Goal: Task Accomplishment & Management: Complete application form

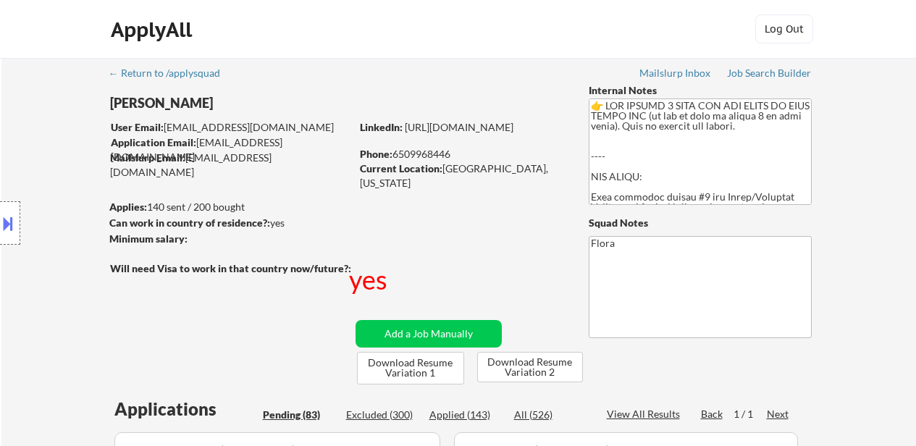
select select ""pending""
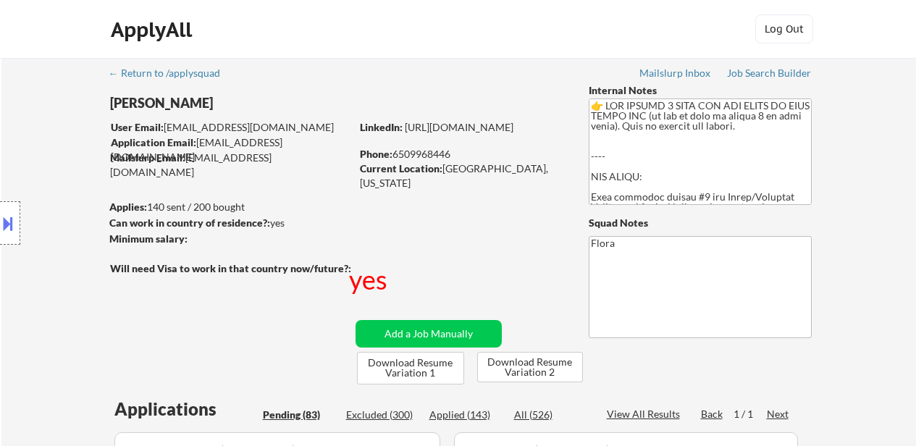
select select ""pending""
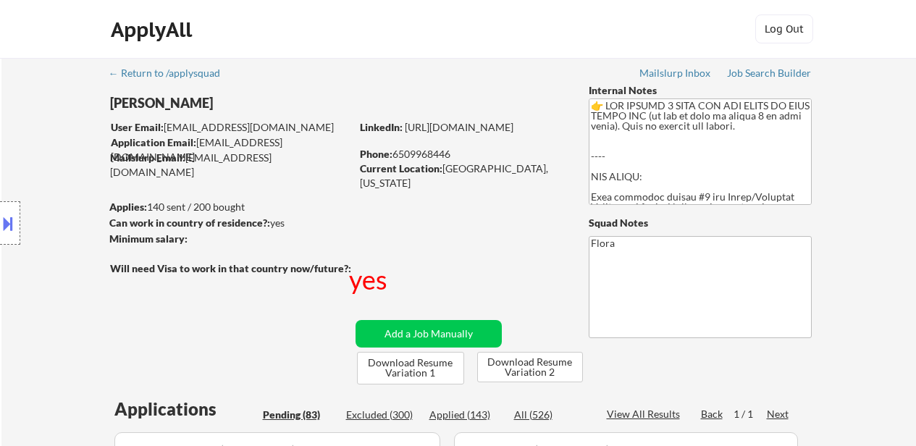
select select ""pending""
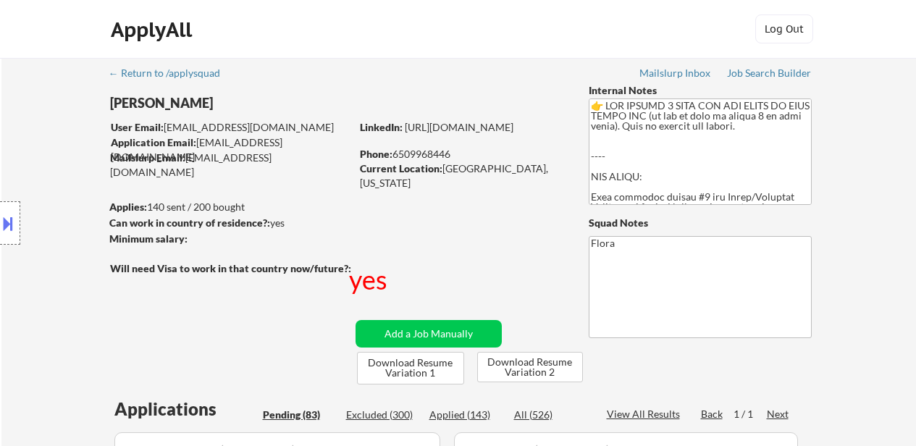
select select ""pending""
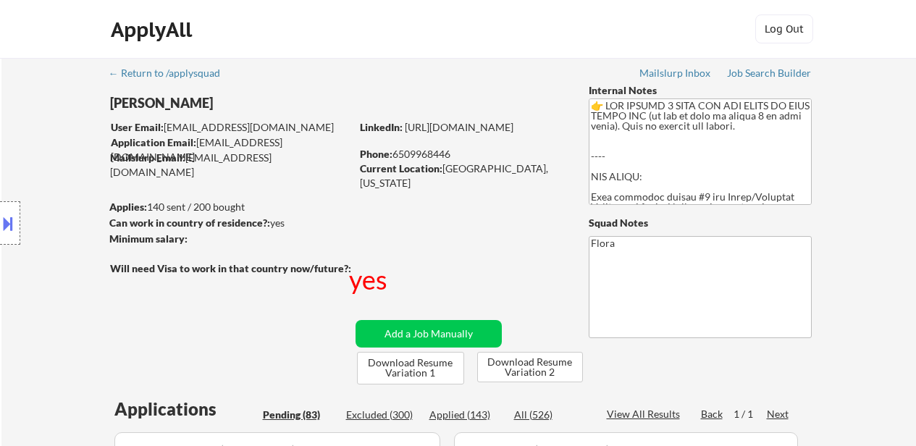
select select ""pending""
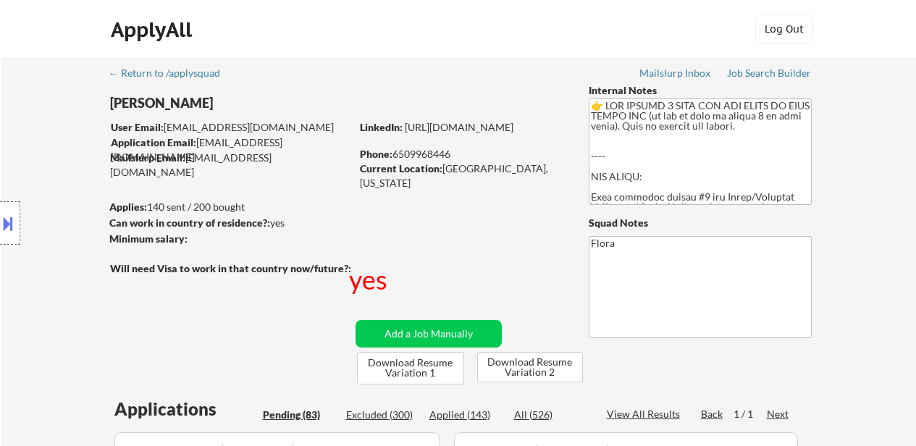
select select ""pending""
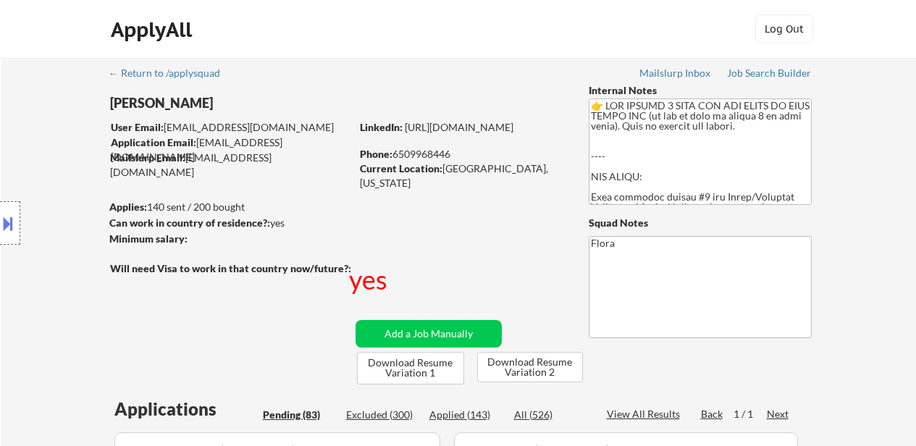
select select ""pending""
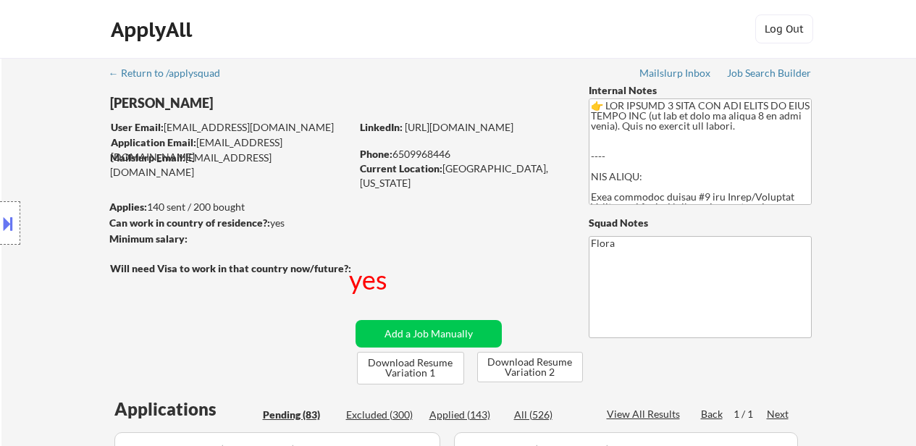
select select ""pending""
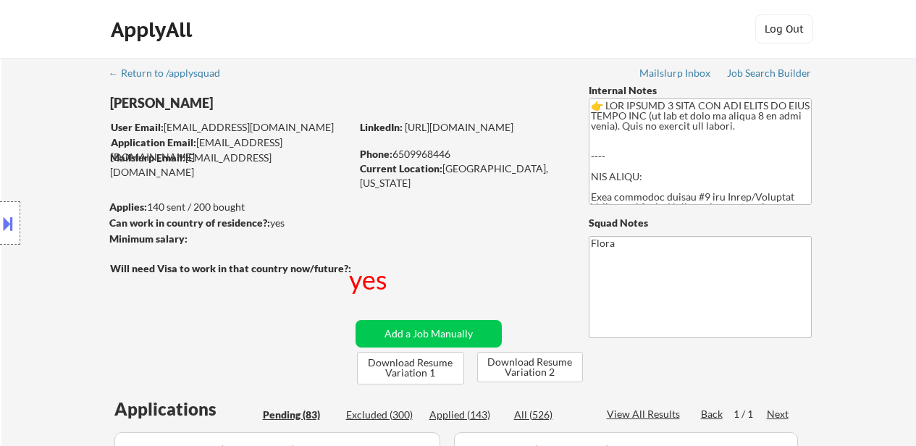
select select ""pending""
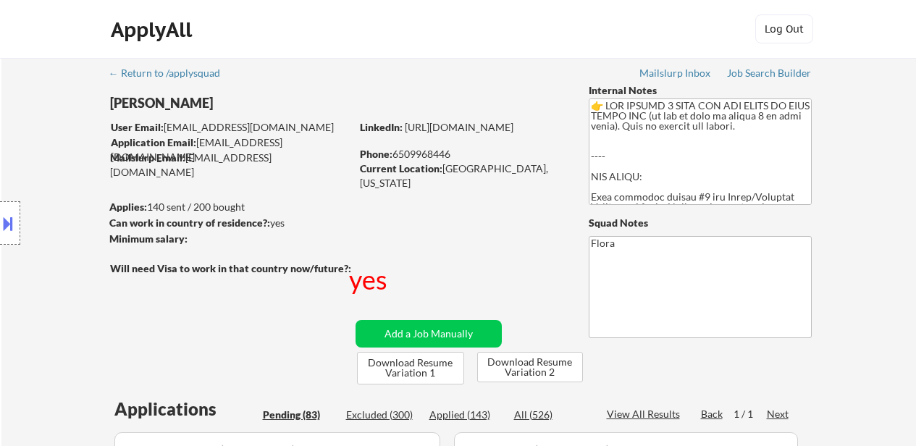
select select ""pending""
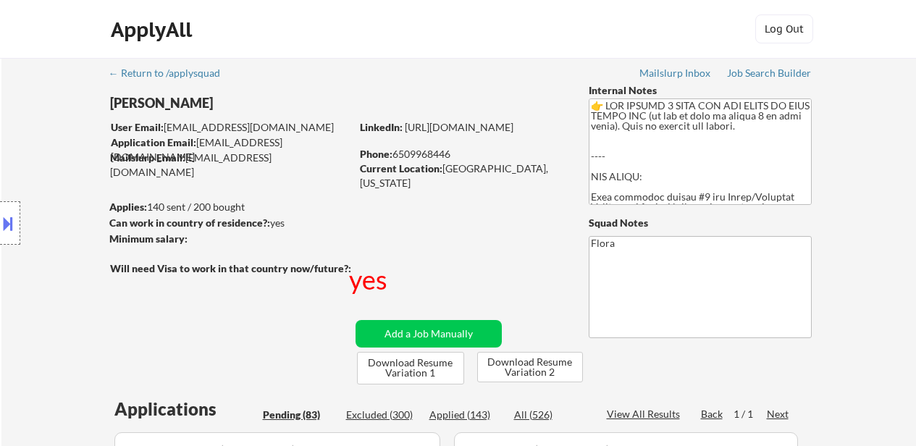
select select ""pending""
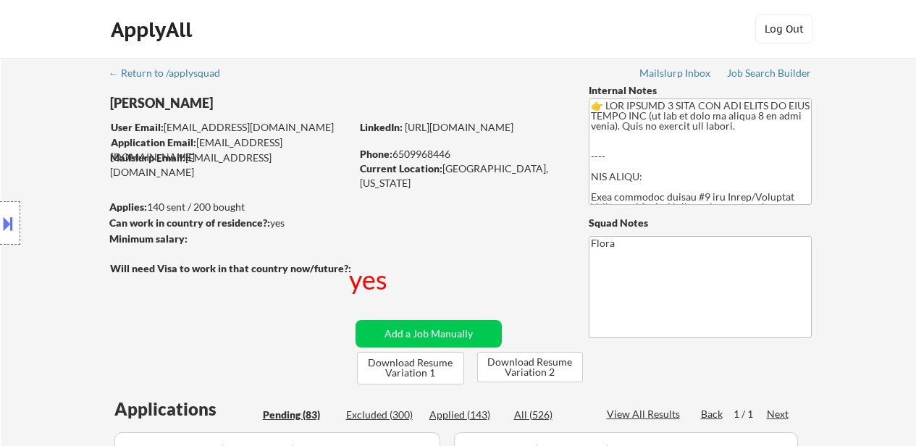
select select ""pending""
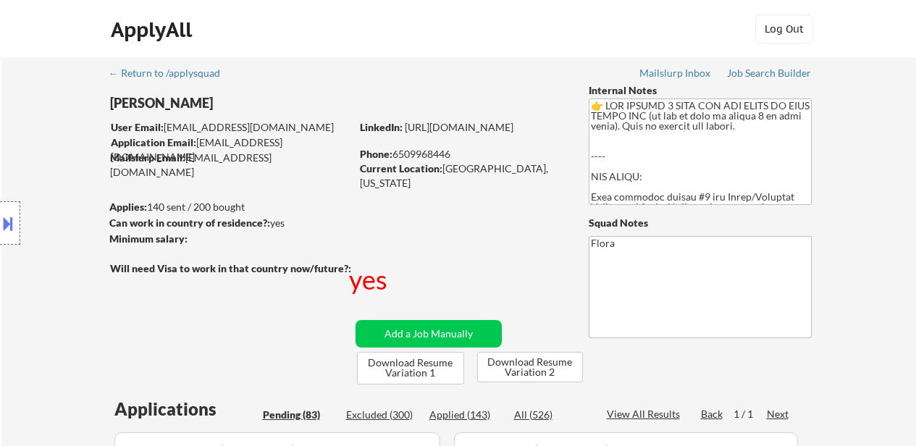
select select ""pending""
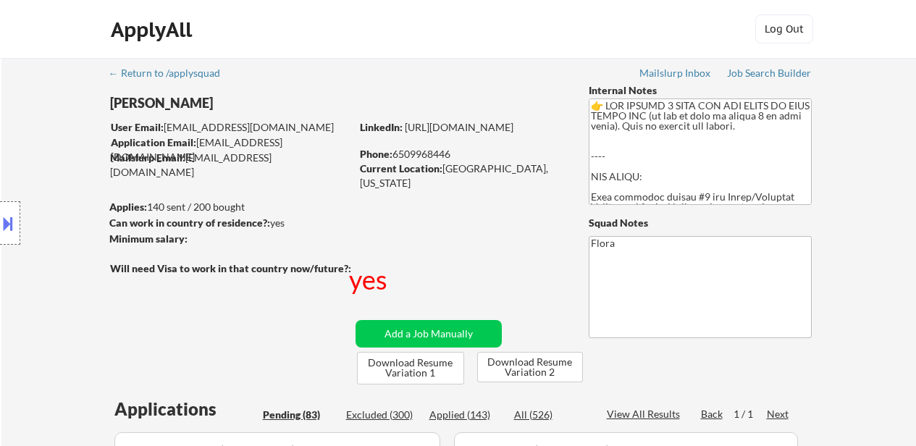
select select ""pending""
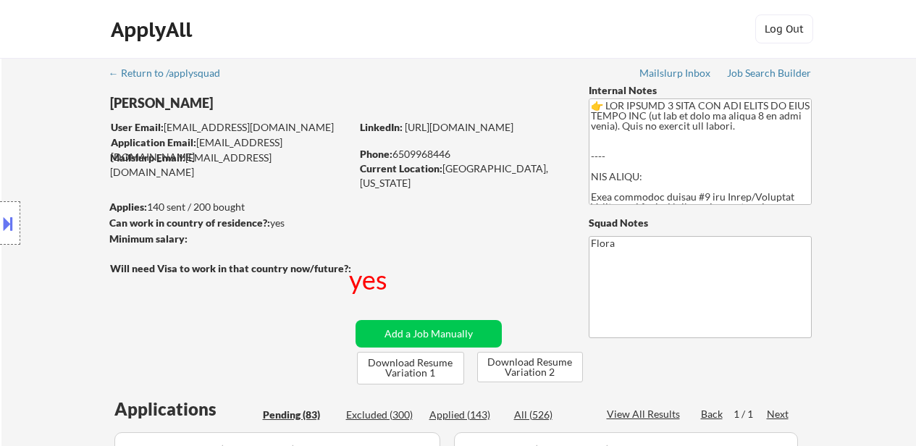
select select ""pending""
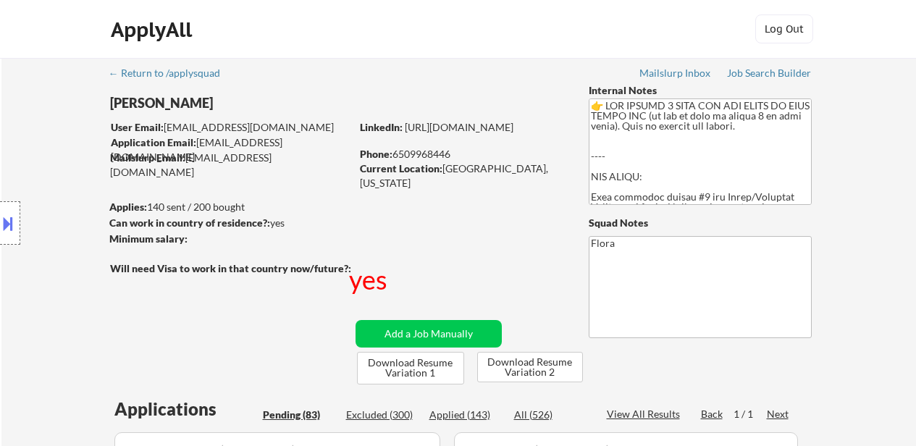
select select ""pending""
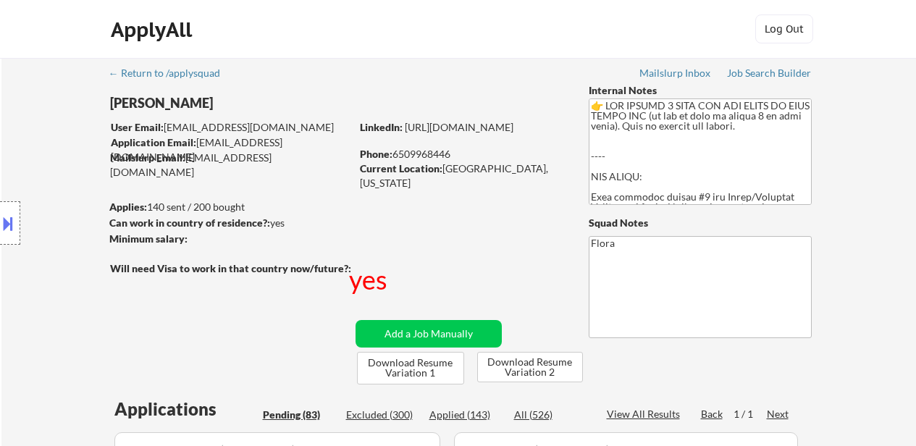
select select ""pending""
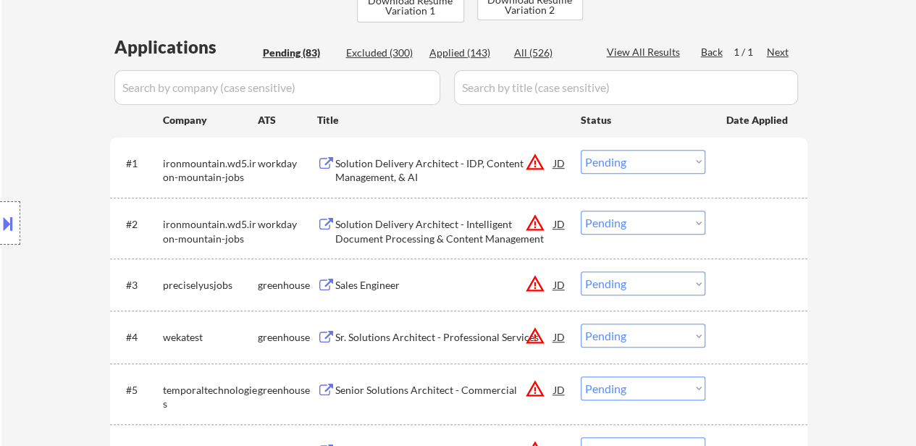
scroll to position [507, 0]
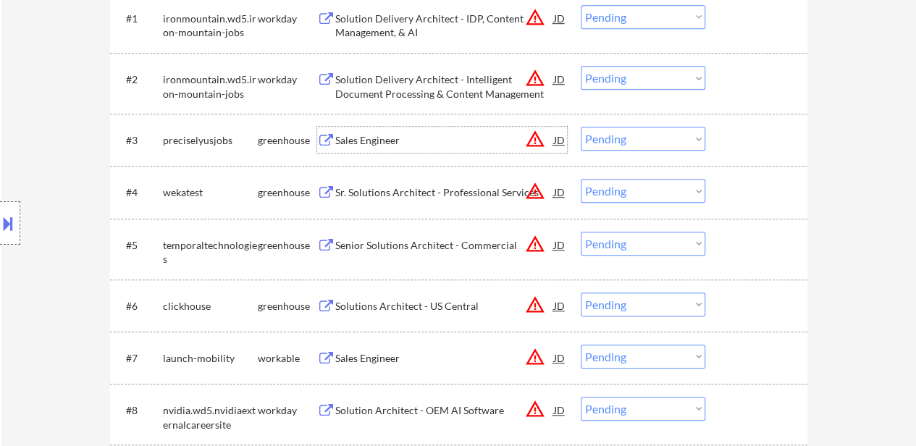
click at [356, 135] on div "Sales Engineer" at bounding box center [444, 140] width 219 height 14
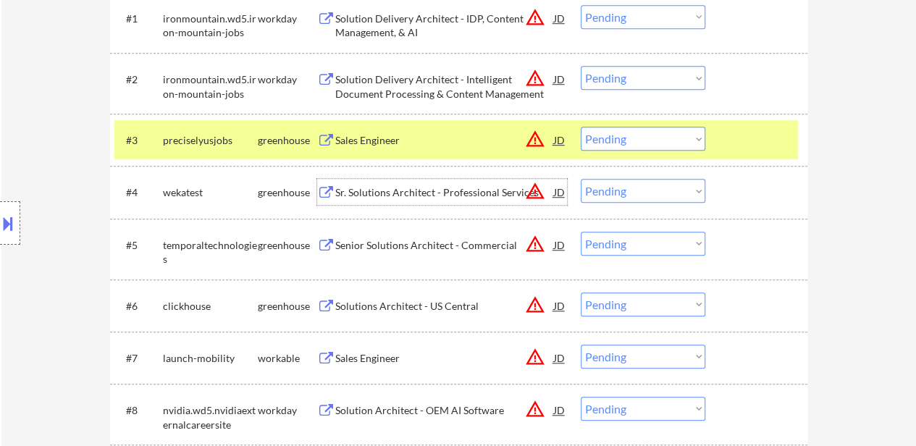
click at [405, 182] on div "Sr. Solutions Architect - Professional Services" at bounding box center [444, 192] width 219 height 26
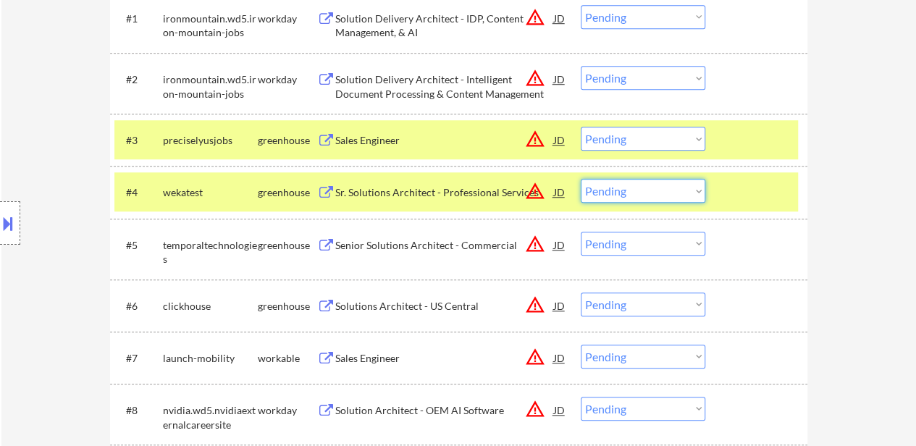
click at [652, 189] on select "Choose an option... Pending Applied Excluded (Questions) Excluded (Expired) Exc…" at bounding box center [643, 191] width 125 height 24
click at [581, 179] on select "Choose an option... Pending Applied Excluded (Questions) Excluded (Expired) Exc…" at bounding box center [643, 191] width 125 height 24
select select ""pending""
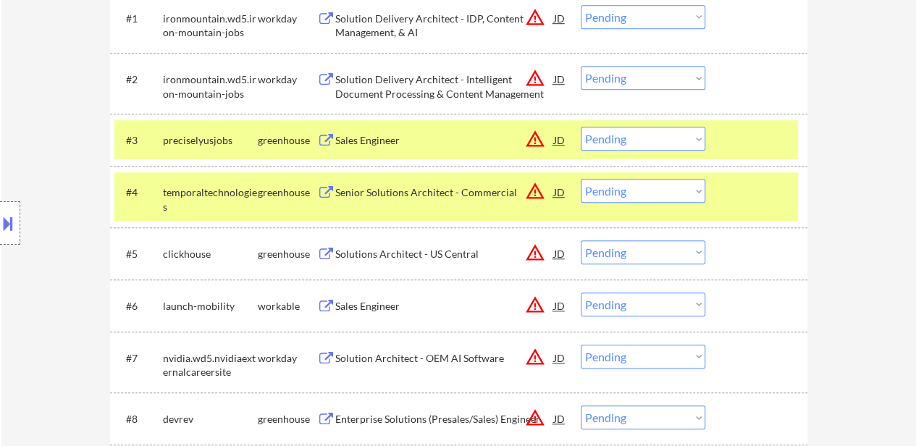
select select ""PLACEHOLDER_1427118222253""
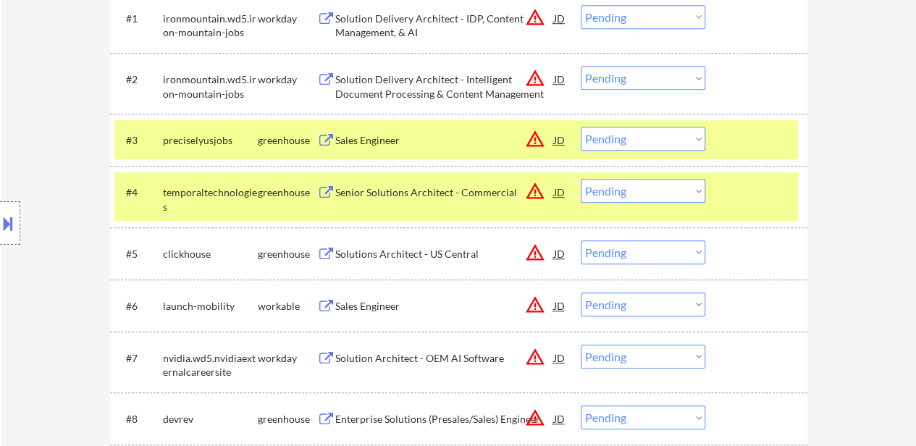
select select ""PLACEHOLDER_1427118222253""
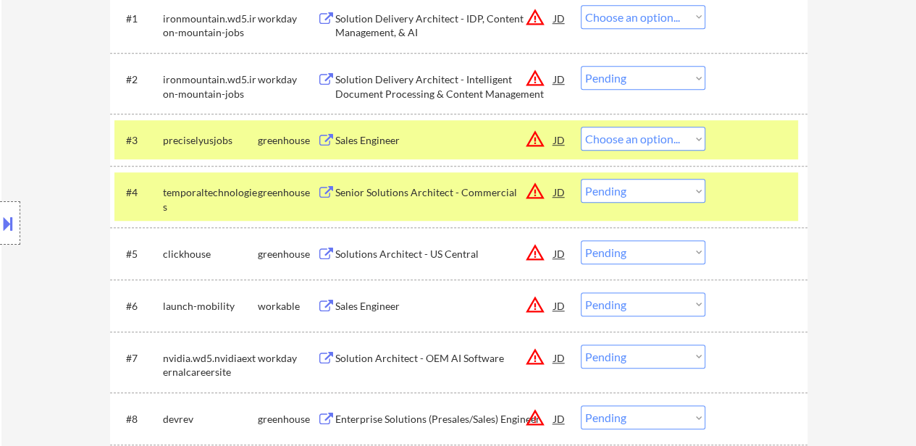
select select ""pending""
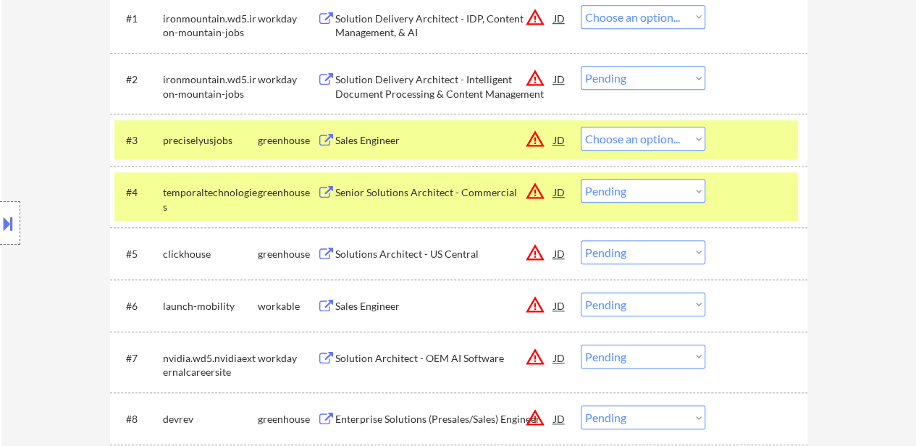
select select ""pending""
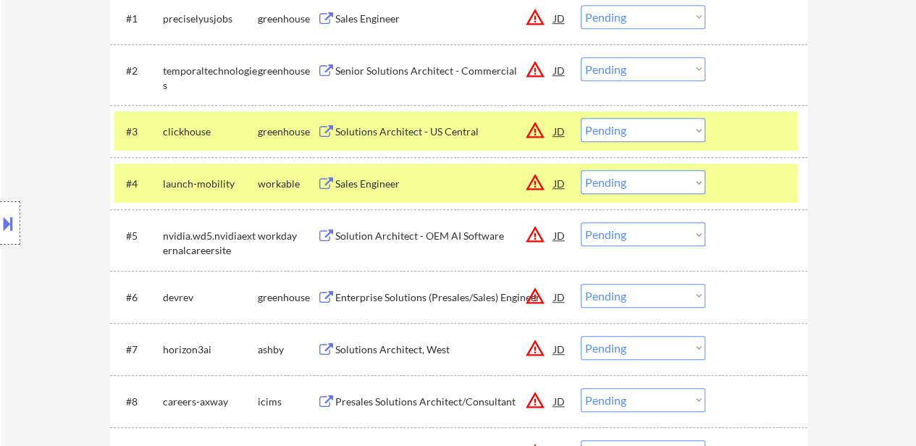
scroll to position [435, 0]
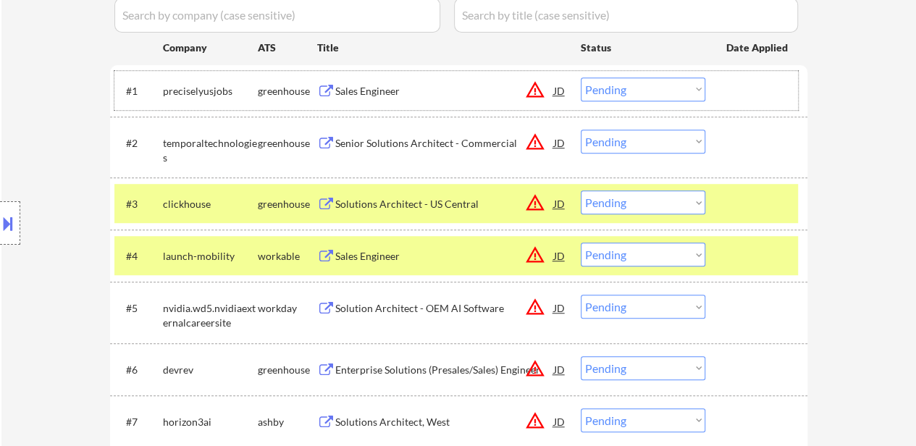
click at [759, 85] on div at bounding box center [758, 90] width 64 height 26
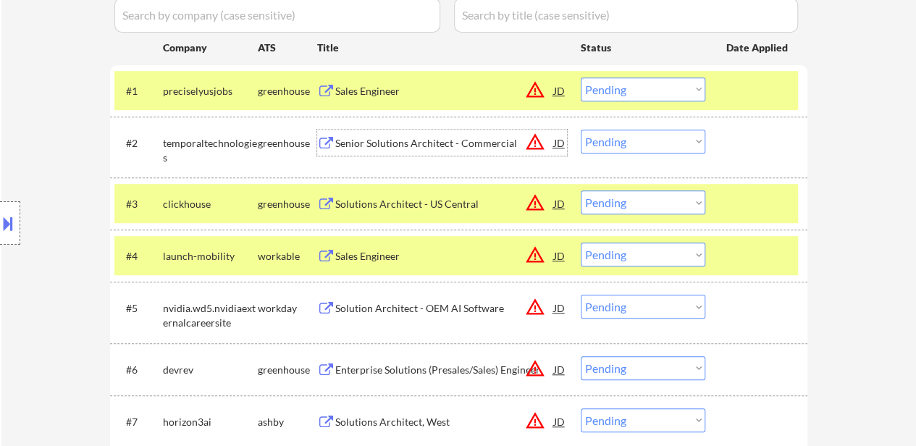
click at [368, 141] on div "Senior Solutions Architect - Commercial" at bounding box center [444, 143] width 219 height 14
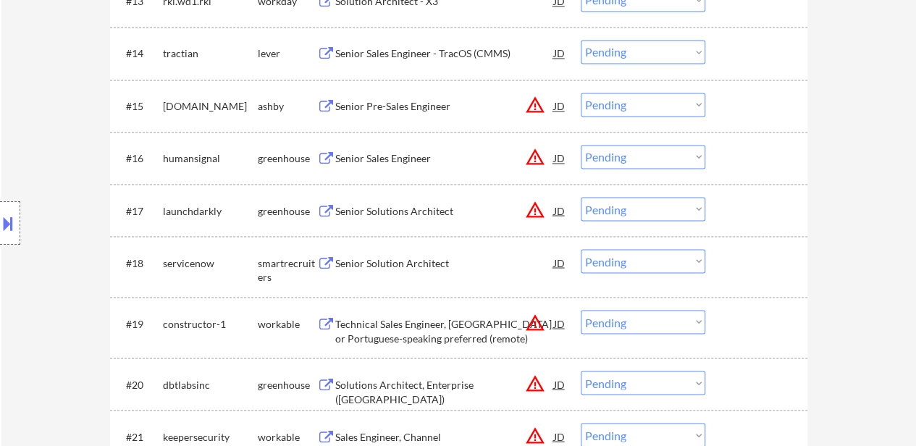
scroll to position [1231, 0]
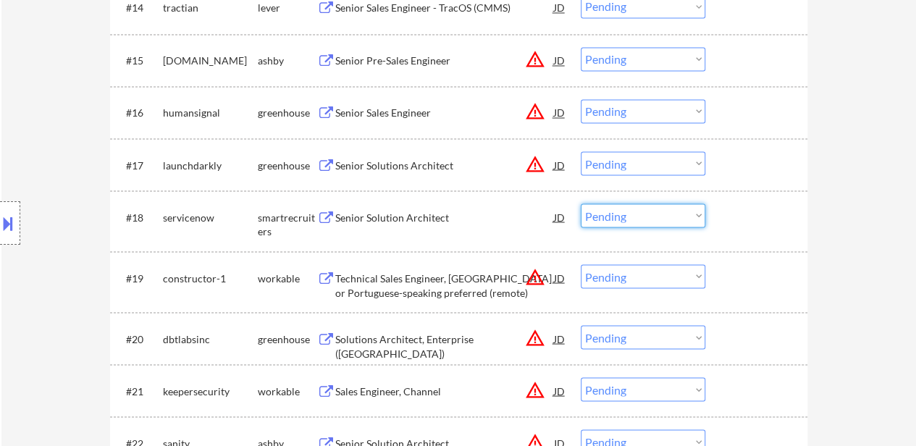
click at [611, 208] on select "Choose an option... Pending Applied Excluded (Questions) Excluded (Expired) Exc…" at bounding box center [643, 216] width 125 height 24
click at [581, 204] on select "Choose an option... Pending Applied Excluded (Questions) Excluded (Expired) Exc…" at bounding box center [643, 216] width 125 height 24
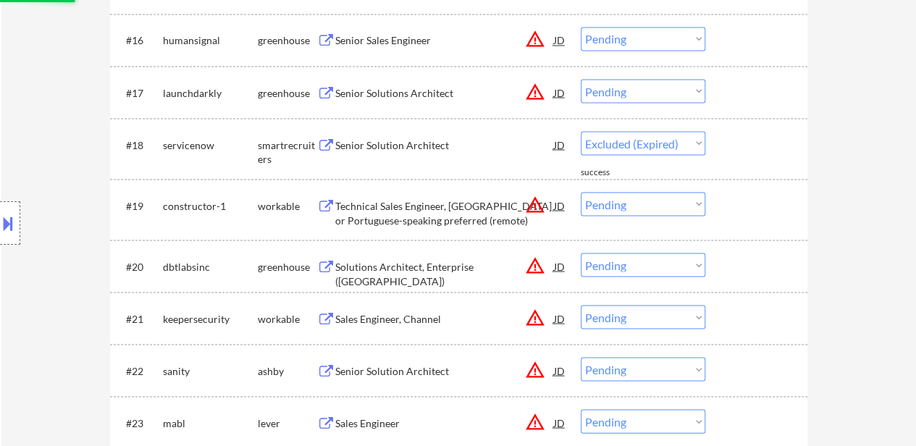
select select ""pending""
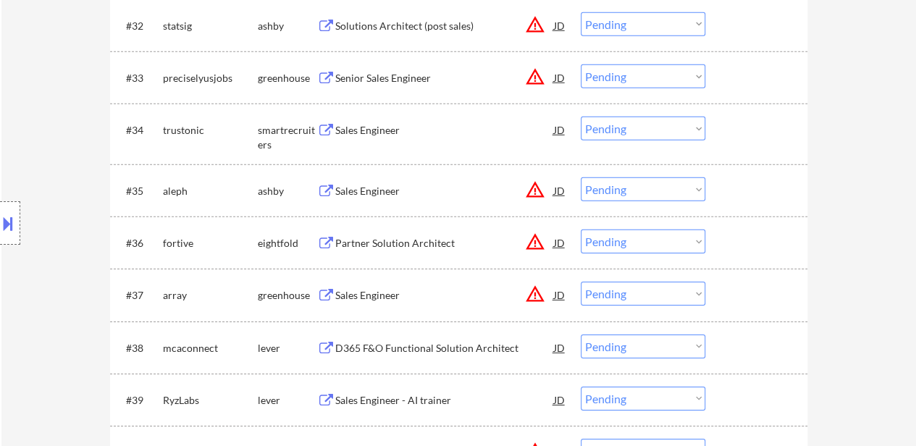
scroll to position [2173, 0]
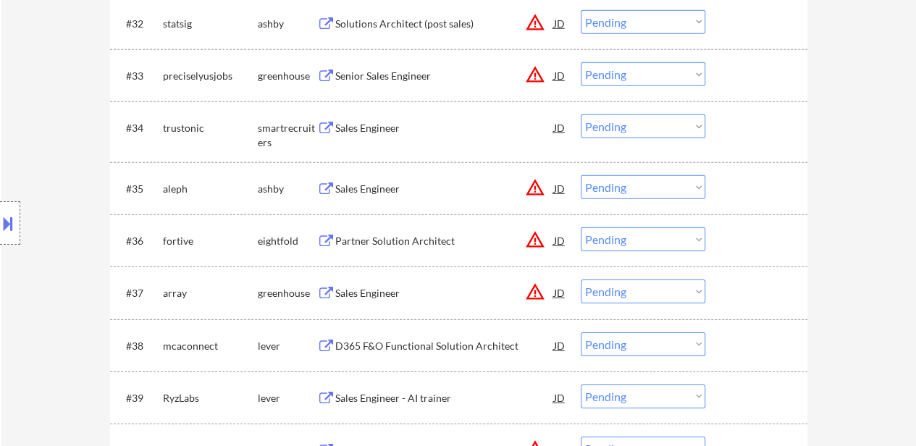
click at [609, 130] on select "Choose an option... Pending Applied Excluded (Questions) Excluded (Expired) Exc…" at bounding box center [643, 126] width 125 height 24
click at [581, 114] on select "Choose an option... Pending Applied Excluded (Questions) Excluded (Expired) Exc…" at bounding box center [643, 126] width 125 height 24
select select ""pending""
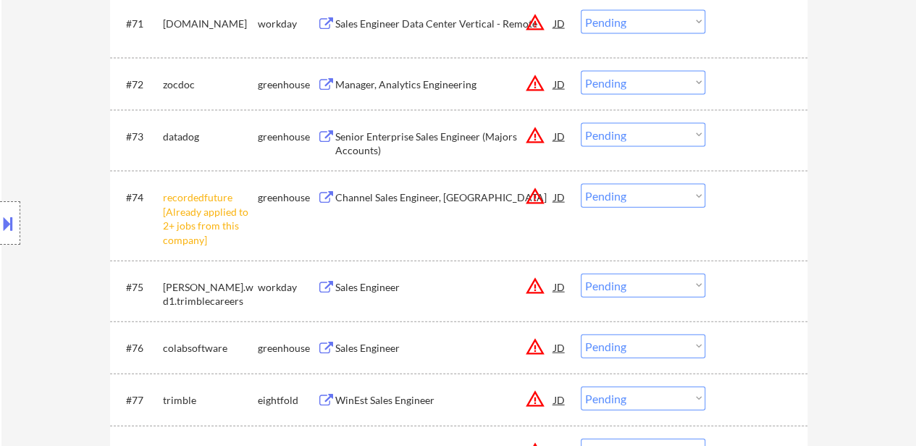
scroll to position [4273, 0]
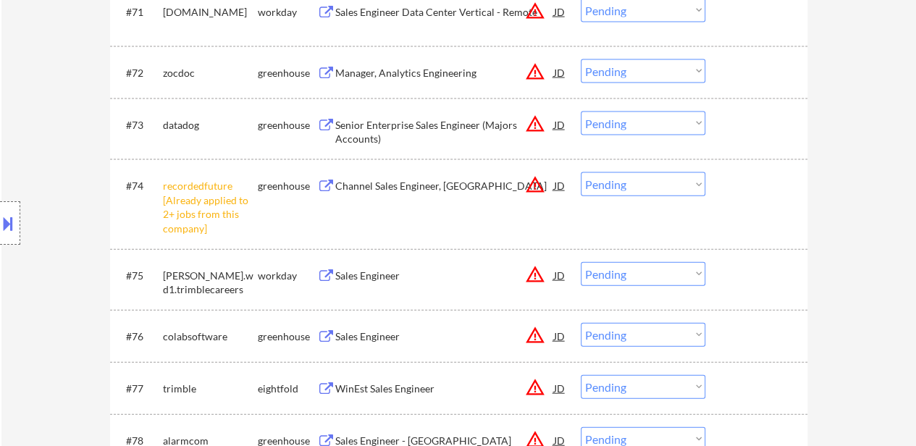
click at [657, 188] on select "Choose an option... Pending Applied Excluded (Questions) Excluded (Expired) Exc…" at bounding box center [643, 184] width 125 height 24
click at [581, 172] on select "Choose an option... Pending Applied Excluded (Questions) Excluded (Expired) Exc…" at bounding box center [643, 184] width 125 height 24
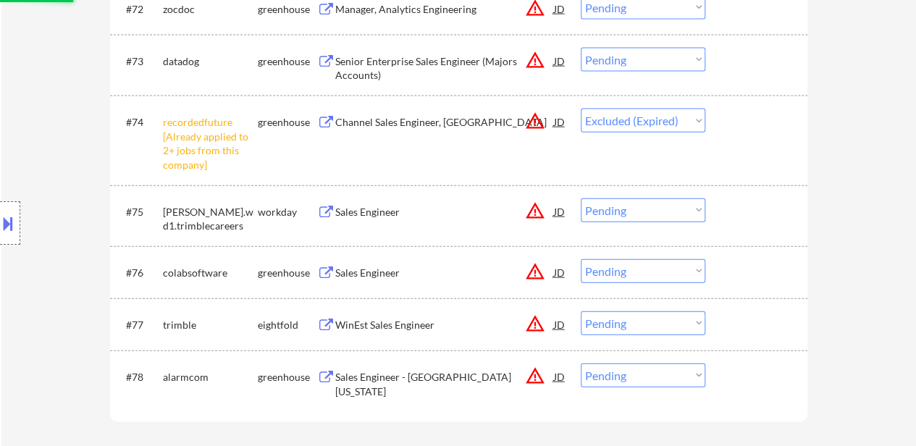
scroll to position [4418, 0]
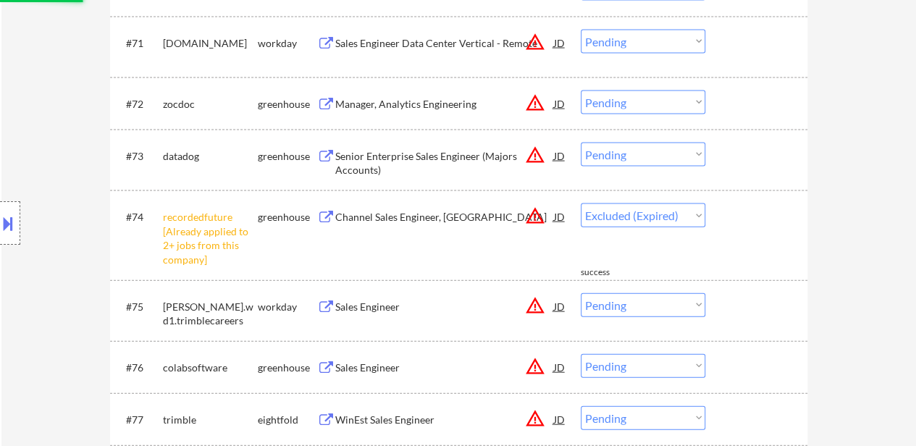
select select ""pending""
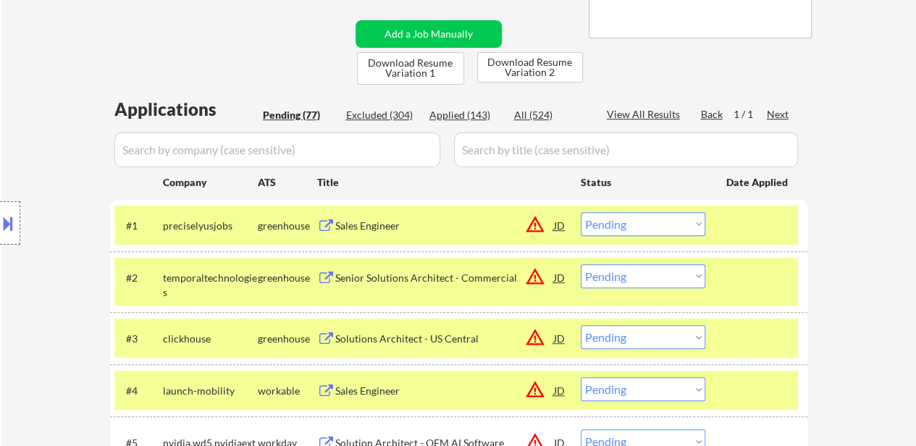
scroll to position [435, 0]
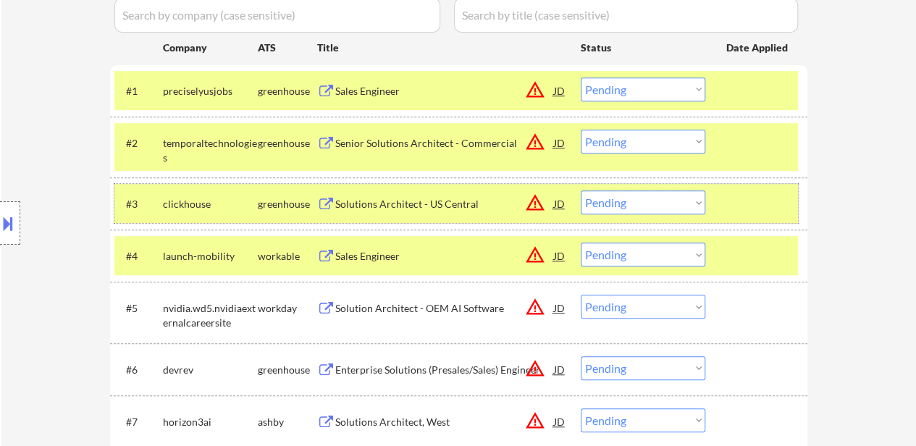
click at [773, 214] on div at bounding box center [758, 203] width 64 height 26
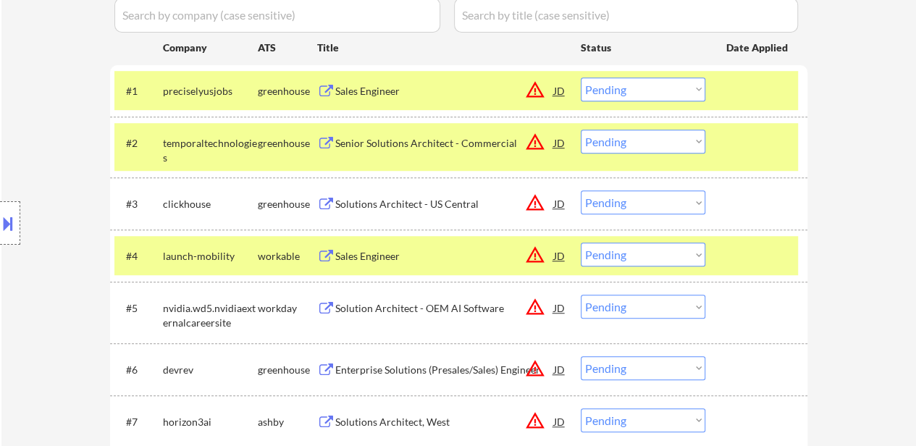
click at [763, 250] on div at bounding box center [758, 256] width 64 height 26
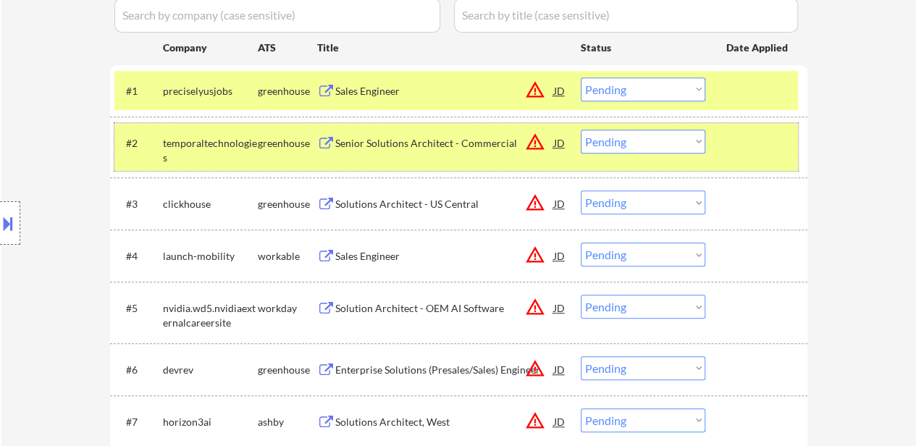
click at [774, 141] on div at bounding box center [758, 143] width 64 height 26
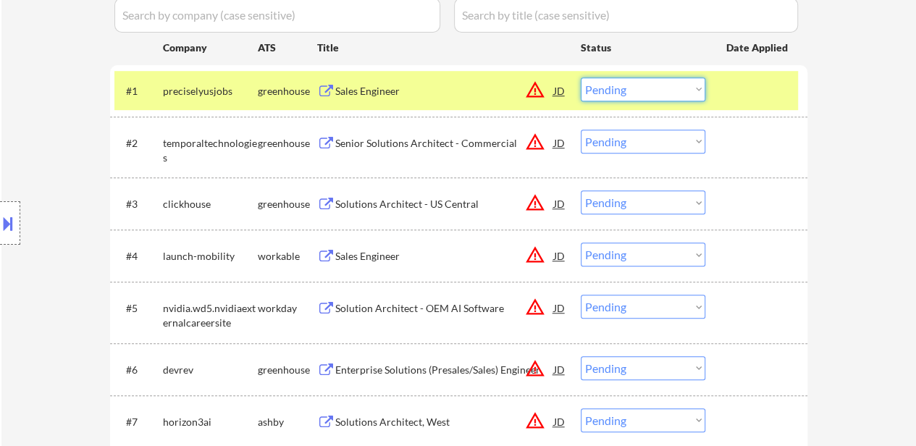
click at [600, 91] on select "Choose an option... Pending Applied Excluded (Questions) Excluded (Expired) Exc…" at bounding box center [643, 89] width 125 height 24
click at [581, 77] on select "Choose an option... Pending Applied Excluded (Questions) Excluded (Expired) Exc…" at bounding box center [643, 89] width 125 height 24
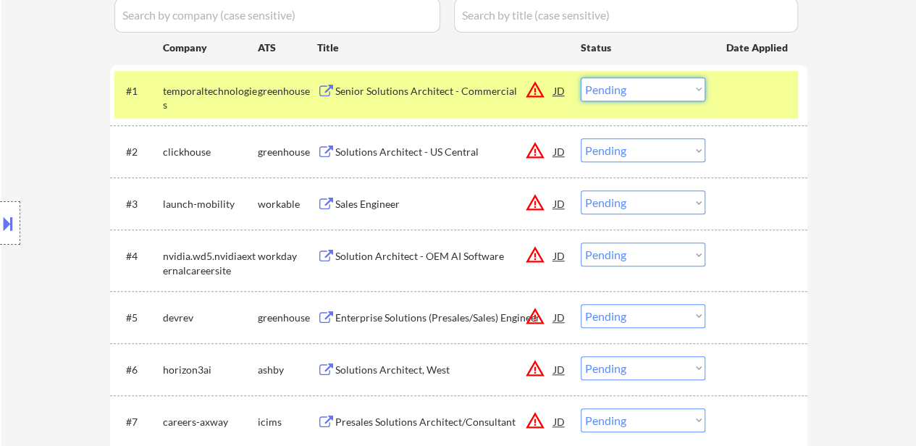
click at [650, 93] on select "Choose an option... Pending Applied Excluded (Questions) Excluded (Expired) Exc…" at bounding box center [643, 89] width 125 height 24
click at [581, 77] on select "Choose an option... Pending Applied Excluded (Questions) Excluded (Expired) Exc…" at bounding box center [643, 89] width 125 height 24
click at [398, 147] on div "Solutions Architect - US Central" at bounding box center [444, 152] width 219 height 14
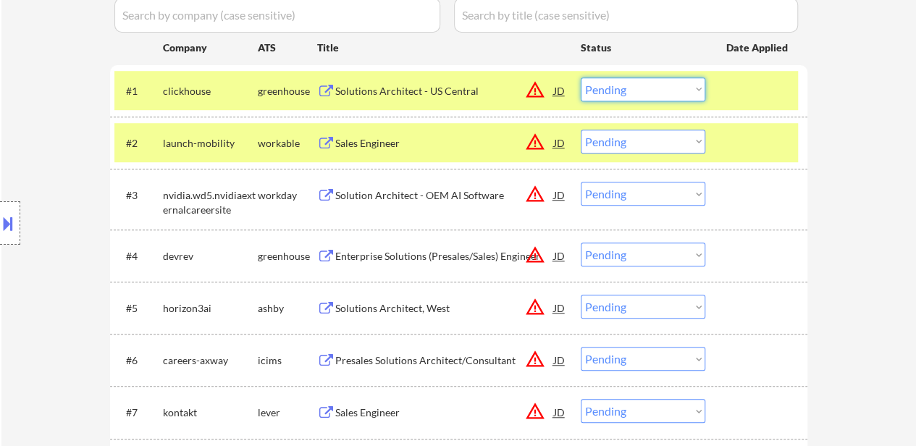
click at [633, 80] on select "Choose an option... Pending Applied Excluded (Questions) Excluded (Expired) Exc…" at bounding box center [643, 89] width 125 height 24
click at [581, 77] on select "Choose an option... Pending Applied Excluded (Questions) Excluded (Expired) Exc…" at bounding box center [643, 89] width 125 height 24
select select ""pending""
